Goal: Task Accomplishment & Management: Use online tool/utility

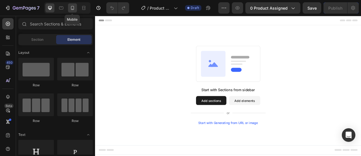
click at [75, 6] on icon at bounding box center [73, 8] width 6 height 6
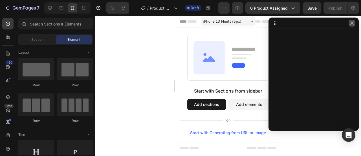
click at [353, 23] on icon "button" at bounding box center [352, 23] width 5 height 5
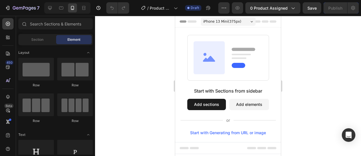
click at [224, 20] on span "iPhone 13 Mini ( 375 px)" at bounding box center [223, 22] width 38 height 6
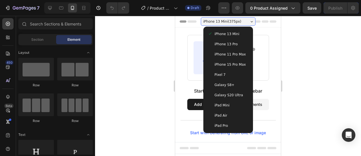
click at [233, 64] on span "iPhone 15 Pro Max" at bounding box center [230, 65] width 31 height 6
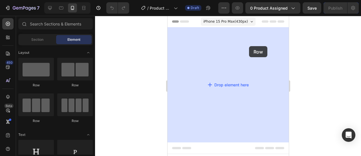
drag, startPoint x: 205, startPoint y: 87, endPoint x: 242, endPoint y: 46, distance: 55.1
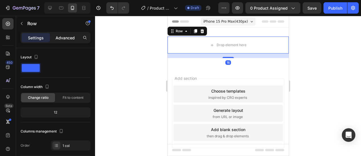
click at [62, 38] on p "Advanced" at bounding box center [65, 38] width 19 height 6
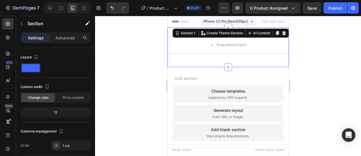
click at [229, 32] on div "Drop element here Row Section 1 You can create reusable sections Create Theme S…" at bounding box center [227, 47] width 121 height 40
click at [69, 35] on p "Advanced" at bounding box center [65, 38] width 19 height 6
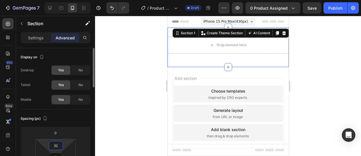
click at [55, 146] on input "32" at bounding box center [55, 145] width 11 height 8
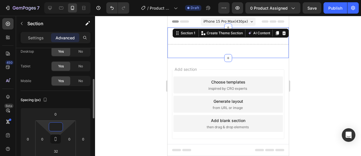
scroll to position [38, 0]
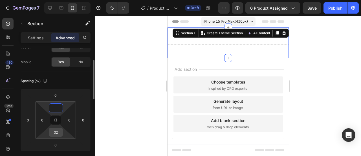
type input "0"
click at [59, 135] on input "32" at bounding box center [55, 132] width 11 height 8
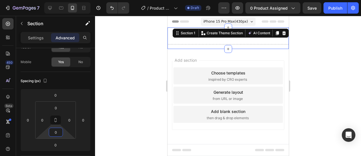
click at [120, 97] on div at bounding box center [228, 86] width 266 height 140
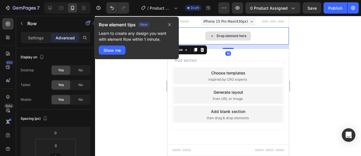
click at [177, 39] on div "Drop element here" at bounding box center [227, 35] width 121 height 17
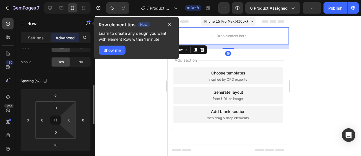
scroll to position [56, 0]
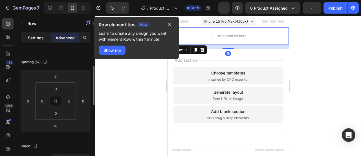
click at [41, 37] on p "Settings" at bounding box center [36, 38] width 16 height 6
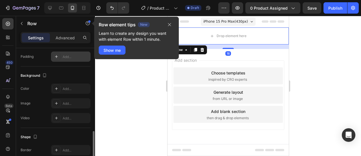
scroll to position [169, 0]
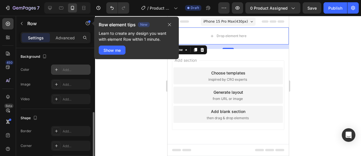
click at [76, 68] on div "Add..." at bounding box center [76, 69] width 27 height 5
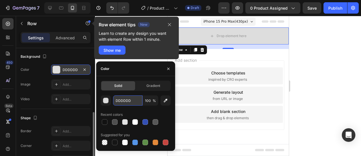
click at [123, 99] on input "DDDDDD" at bounding box center [127, 100] width 29 height 10
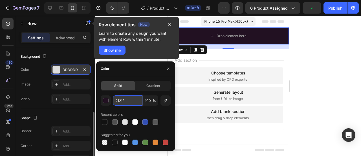
type input "212126"
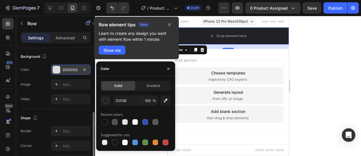
click at [313, 72] on div at bounding box center [228, 86] width 266 height 140
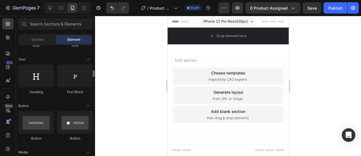
scroll to position [113, 0]
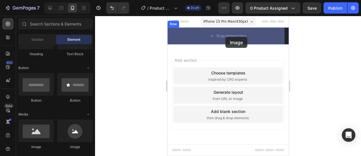
drag, startPoint x: 208, startPoint y: 143, endPoint x: 220, endPoint y: 44, distance: 100.0
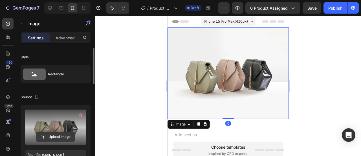
click at [61, 134] on input "file" at bounding box center [55, 137] width 39 height 10
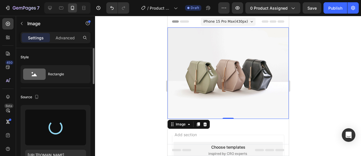
type input "[URL][DOMAIN_NAME]"
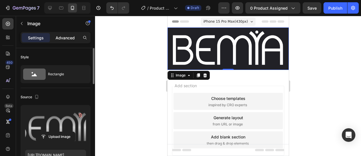
click at [71, 37] on p "Advanced" at bounding box center [65, 38] width 19 height 6
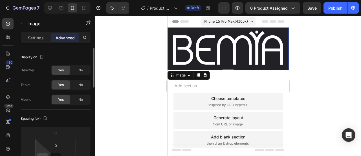
scroll to position [19, 0]
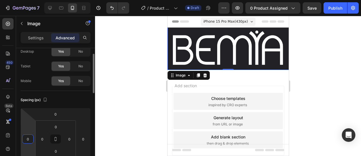
click at [30, 139] on input "0" at bounding box center [28, 138] width 8 height 8
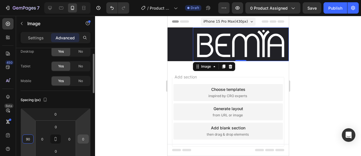
type input "90"
click at [84, 141] on input "0" at bounding box center [83, 138] width 8 height 8
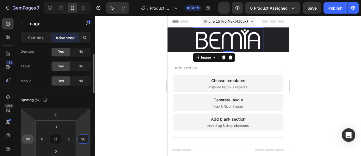
type input "90"
click at [28, 135] on input "90" at bounding box center [28, 138] width 8 height 8
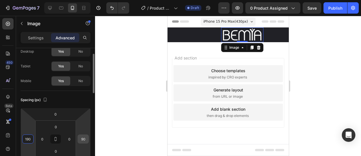
type input "190"
click at [86, 139] on input "90" at bounding box center [83, 138] width 8 height 8
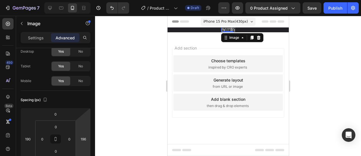
click at [84, 0] on html "7 / Product Page - [DATE] 00:37:36 Draft Preview 0 product assigned Save Publis…" at bounding box center [180, 0] width 361 height 0
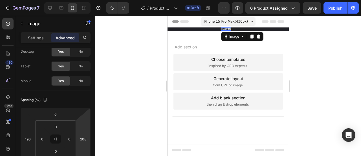
click at [84, 0] on html "7 / Product Page - [DATE] 00:37:36 Draft Preview 0 product assigned Save Publis…" at bounding box center [180, 0] width 361 height 0
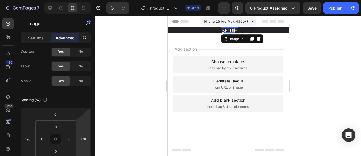
type input "176"
drag, startPoint x: 84, startPoint y: 127, endPoint x: 85, endPoint y: 132, distance: 5.1
click at [85, 0] on html "7 / Product Page - [DATE] 00:37:36 Draft Preview 0 product assigned Save Publis…" at bounding box center [180, 0] width 361 height 0
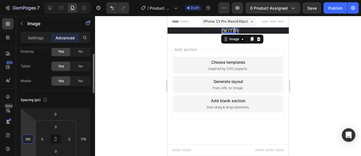
click at [29, 139] on input "190" at bounding box center [28, 138] width 8 height 8
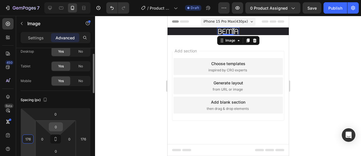
type input "176"
click at [54, 128] on input "0" at bounding box center [55, 126] width 11 height 8
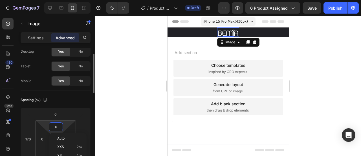
type input "7"
click at [100, 110] on div at bounding box center [228, 86] width 266 height 140
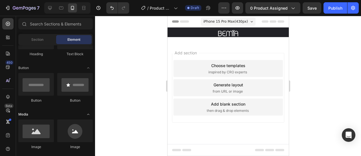
scroll to position [132, 0]
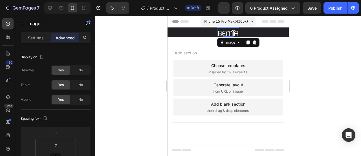
click at [222, 31] on img at bounding box center [228, 33] width 22 height 8
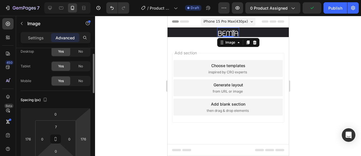
scroll to position [38, 0]
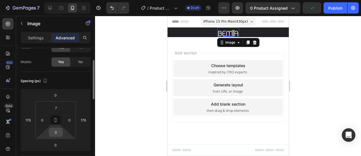
click at [60, 132] on input "0" at bounding box center [55, 132] width 11 height 8
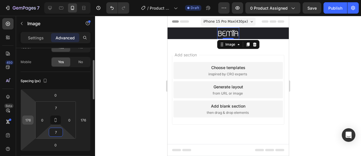
type input "7"
click at [29, 119] on input "176" at bounding box center [28, 119] width 8 height 8
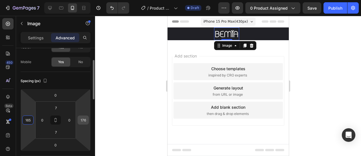
type input "165"
click at [82, 120] on input "176" at bounding box center [83, 119] width 8 height 8
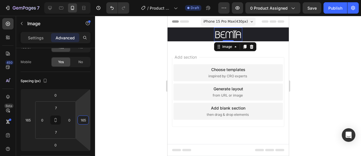
type input "165"
click at [119, 102] on div at bounding box center [228, 86] width 266 height 140
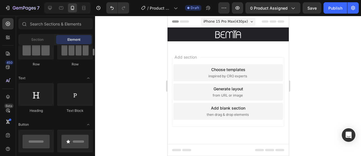
scroll to position [0, 0]
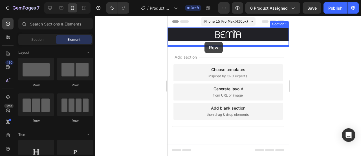
drag, startPoint x: 214, startPoint y: 92, endPoint x: 204, endPoint y: 42, distance: 51.2
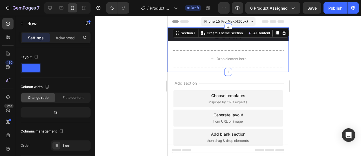
click at [215, 40] on div "Image Row Drop element here Row" at bounding box center [227, 49] width 121 height 44
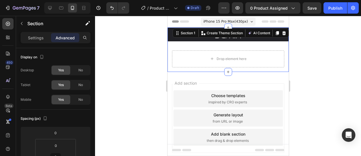
click at [211, 43] on div "Image Row Drop element here Row" at bounding box center [227, 49] width 121 height 44
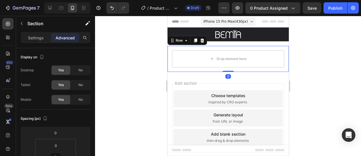
click at [177, 46] on div "Drop element here Row 0" at bounding box center [227, 59] width 121 height 26
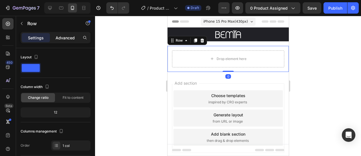
click at [69, 39] on p "Advanced" at bounding box center [65, 38] width 19 height 6
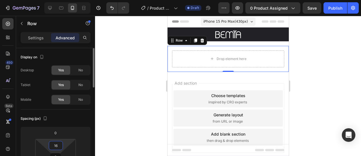
click at [57, 142] on input "16" at bounding box center [55, 145] width 11 height 8
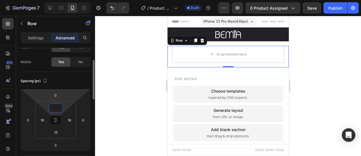
scroll to position [56, 0]
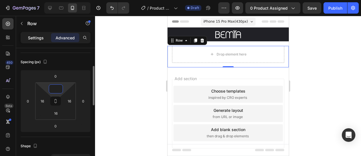
type input "0"
click at [47, 39] on div "Settings" at bounding box center [36, 37] width 28 height 9
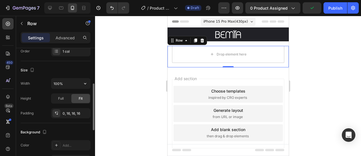
scroll to position [132, 0]
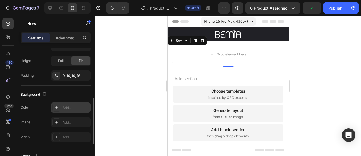
click at [72, 102] on div "Add..." at bounding box center [71, 107] width 40 height 10
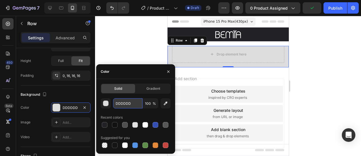
click at [130, 102] on input "DDDDDD" at bounding box center [127, 103] width 29 height 10
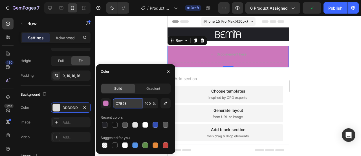
type input "C7B9B4"
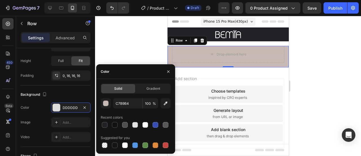
click at [315, 41] on div at bounding box center [228, 86] width 266 height 140
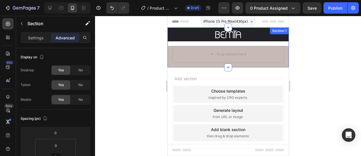
click at [259, 41] on div "Image Row Drop element here Row" at bounding box center [227, 47] width 121 height 40
click at [211, 41] on div "Image Row Drop element here Row" at bounding box center [227, 47] width 121 height 40
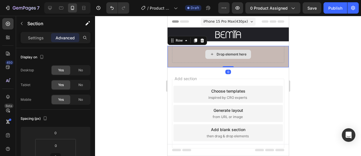
click at [172, 46] on div "Drop element here" at bounding box center [228, 54] width 112 height 17
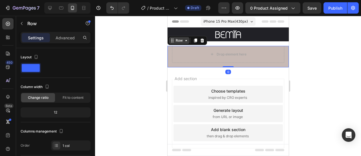
click at [172, 40] on icon at bounding box center [172, 40] width 5 height 5
click at [70, 38] on p "Advanced" at bounding box center [65, 38] width 19 height 6
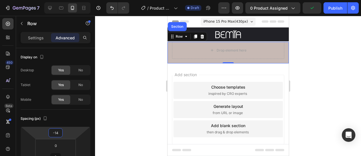
type input "-16"
drag, startPoint x: 71, startPoint y: 132, endPoint x: 68, endPoint y: 135, distance: 4.1
click at [68, 0] on html "7 / Product Page - [DATE] 00:37:36 Draft Preview 0 product assigned Publish 450…" at bounding box center [180, 0] width 361 height 0
click at [323, 66] on div at bounding box center [228, 86] width 266 height 140
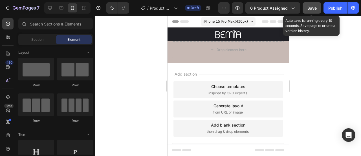
click at [311, 8] on span "Save" at bounding box center [312, 8] width 9 height 5
